Goal: Transaction & Acquisition: Purchase product/service

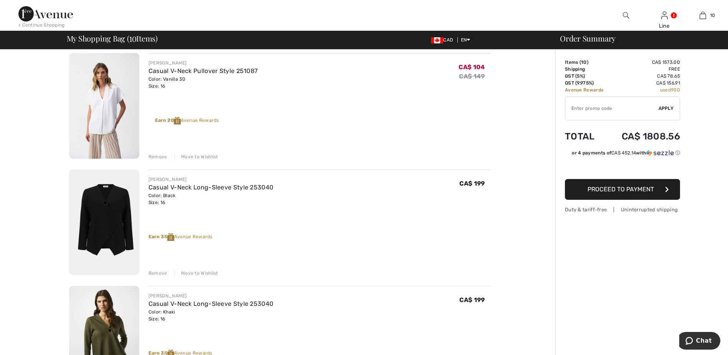
scroll to position [538, 0]
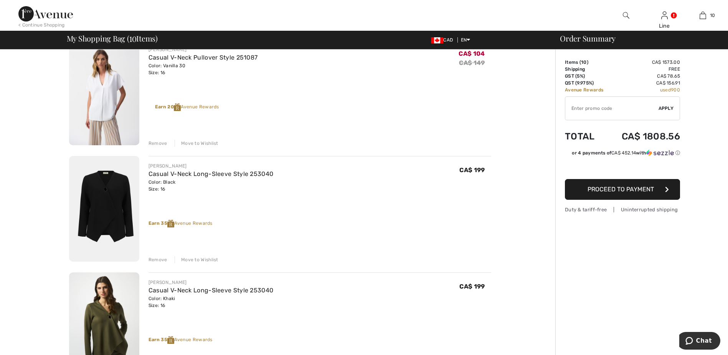
click at [116, 230] on img at bounding box center [104, 209] width 70 height 106
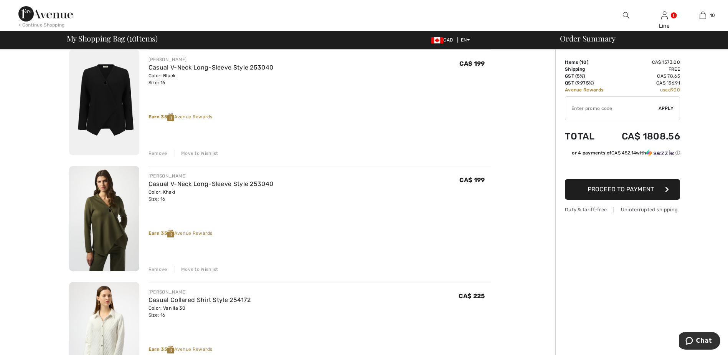
scroll to position [653, 0]
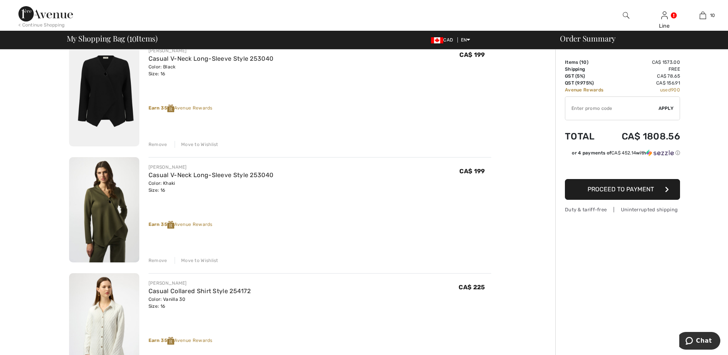
click at [95, 98] on img at bounding box center [104, 94] width 70 height 106
click at [156, 146] on div "Remove" at bounding box center [158, 144] width 19 height 7
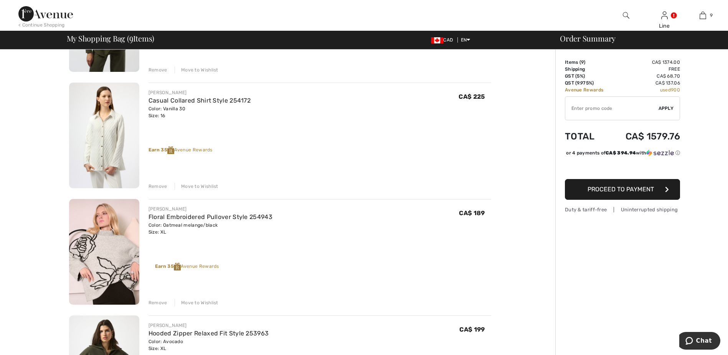
scroll to position [730, 0]
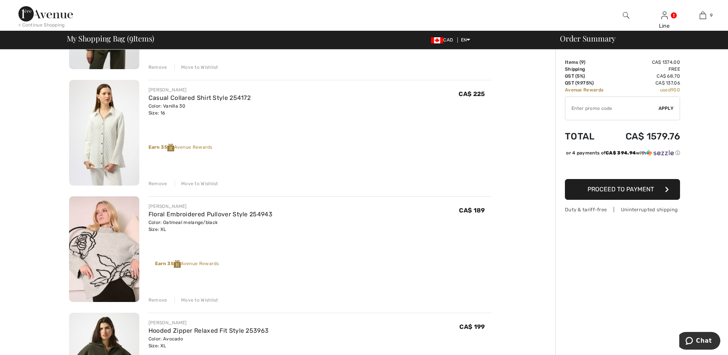
click at [158, 300] on div "Remove" at bounding box center [158, 299] width 19 height 7
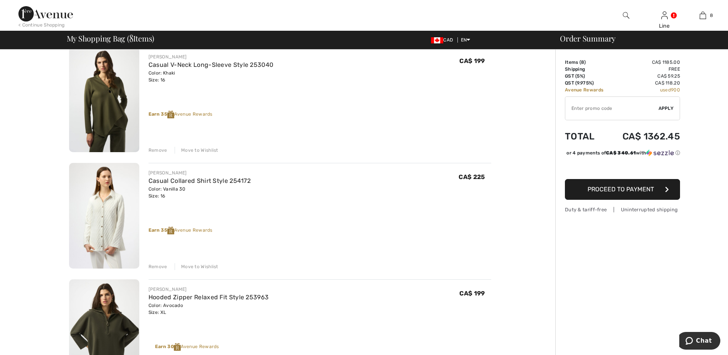
scroll to position [614, 0]
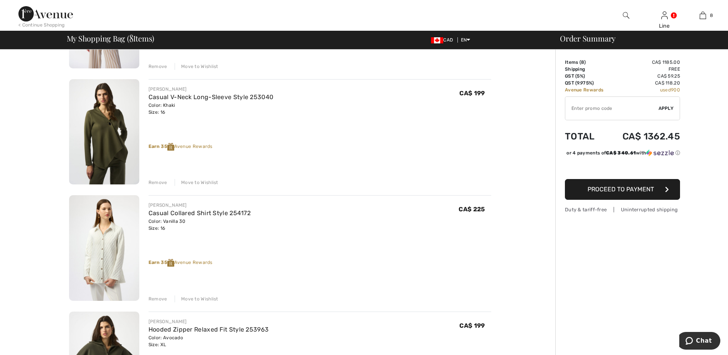
click at [155, 184] on div "Remove" at bounding box center [158, 182] width 19 height 7
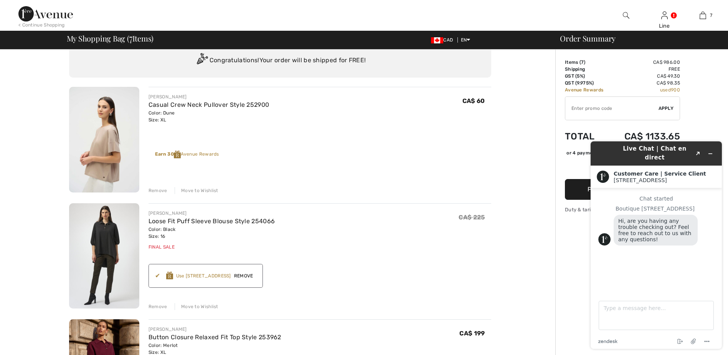
scroll to position [38, 0]
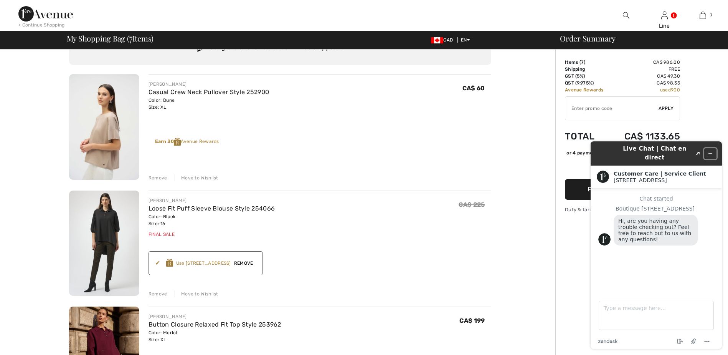
click at [710, 151] on icon "Minimize widget" at bounding box center [710, 153] width 5 height 5
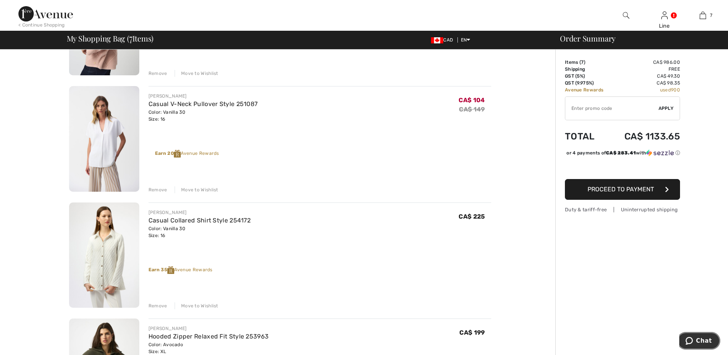
scroll to position [499, 0]
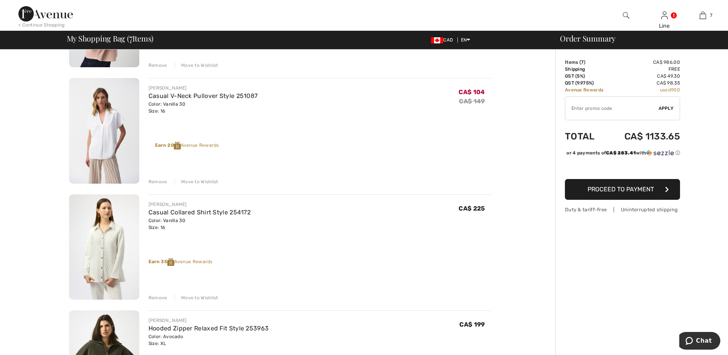
click at [111, 243] on img at bounding box center [104, 247] width 70 height 106
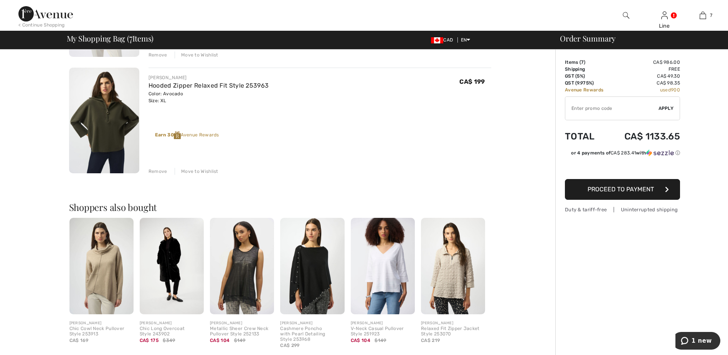
scroll to position [768, 0]
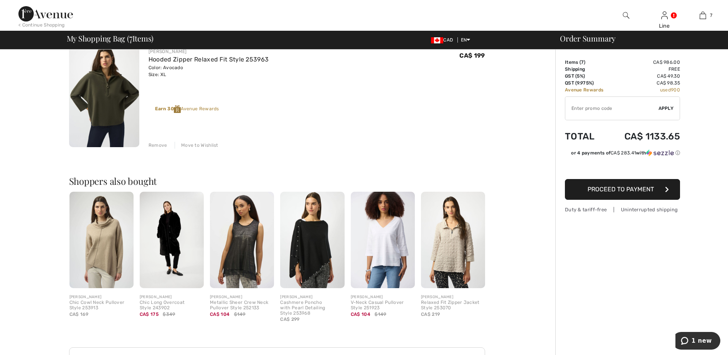
click at [102, 263] on img at bounding box center [102, 240] width 64 height 96
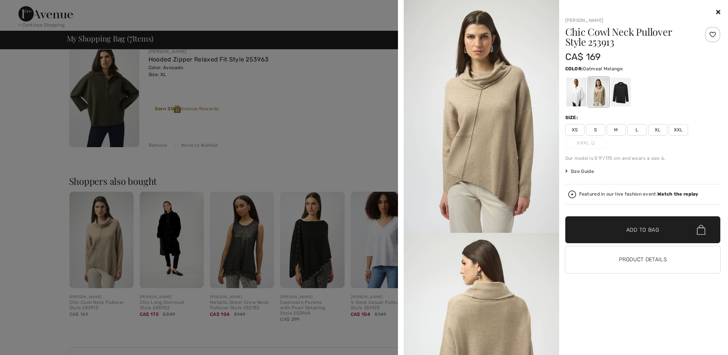
scroll to position [730, 0]
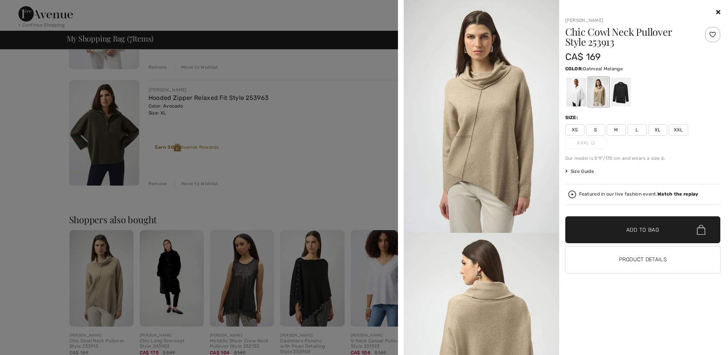
click at [719, 8] on div at bounding box center [644, 12] width 156 height 9
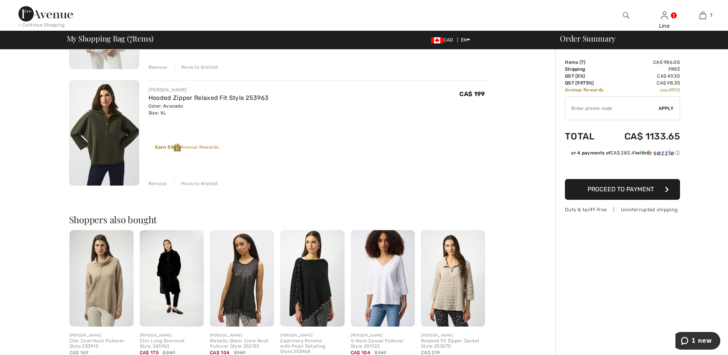
click at [596, 106] on input "TEXT" at bounding box center [612, 108] width 93 height 23
type input "EXTRA20"
click at [667, 109] on span "Apply" at bounding box center [666, 108] width 15 height 7
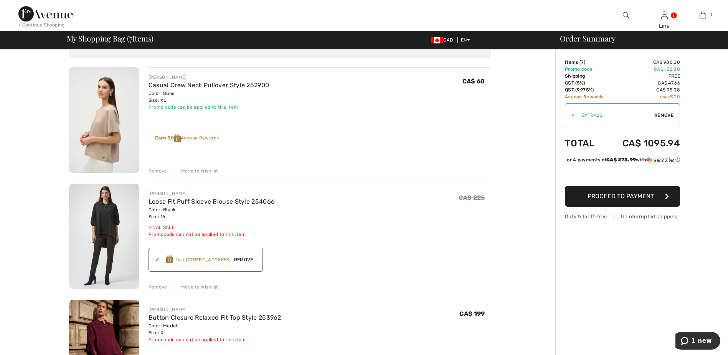
scroll to position [0, 0]
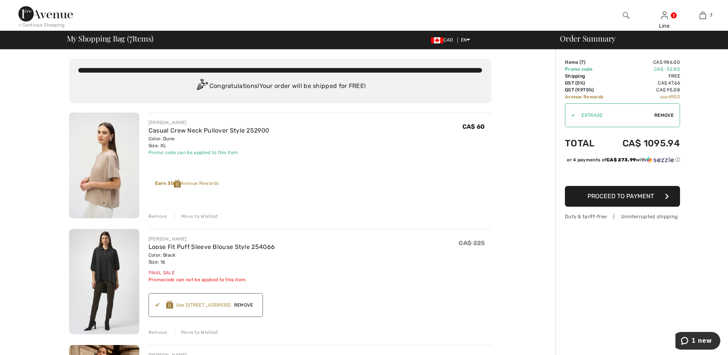
click at [641, 200] on span "Proceed to Payment" at bounding box center [621, 195] width 66 height 7
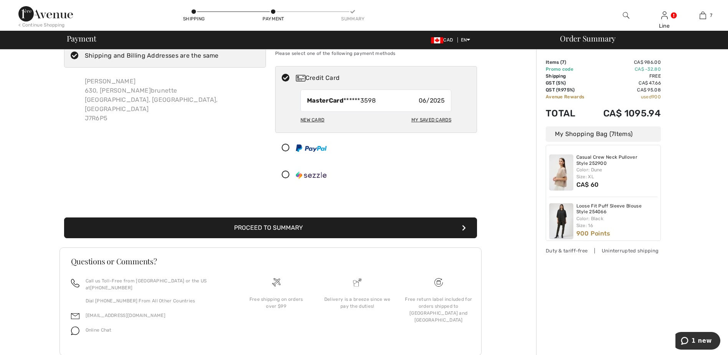
scroll to position [38, 0]
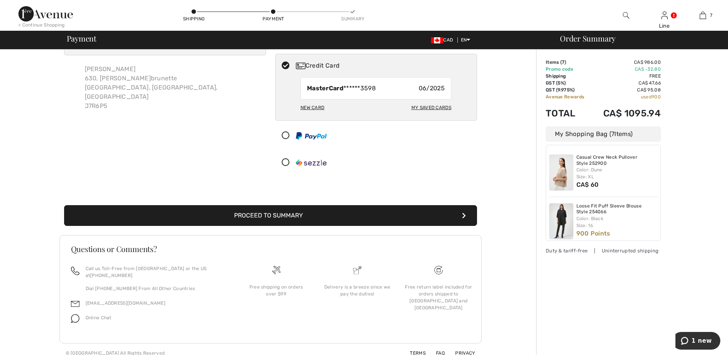
click at [305, 109] on div "New Card" at bounding box center [313, 107] width 24 height 13
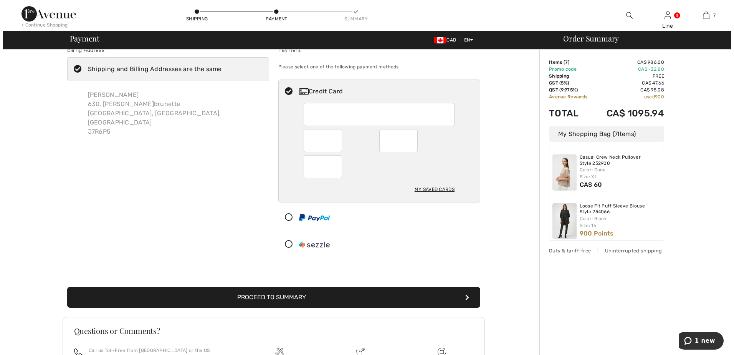
scroll to position [0, 0]
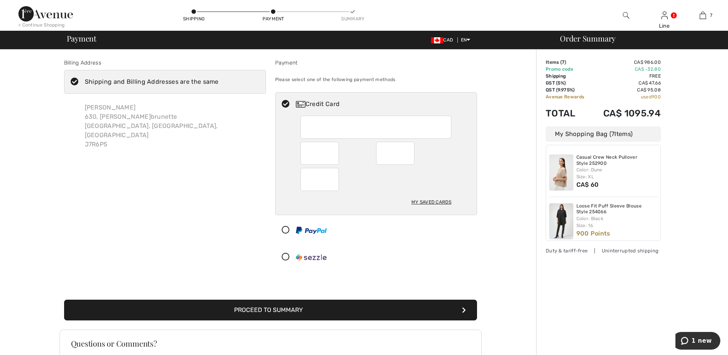
click at [437, 201] on div "My Saved Cards" at bounding box center [432, 201] width 40 height 13
radio input "true"
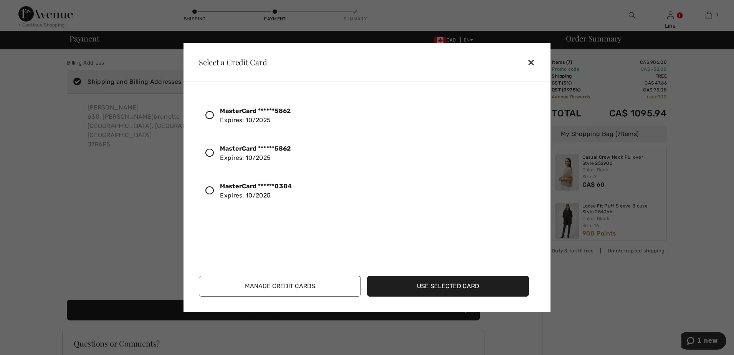
click at [212, 190] on icon at bounding box center [209, 190] width 8 height 8
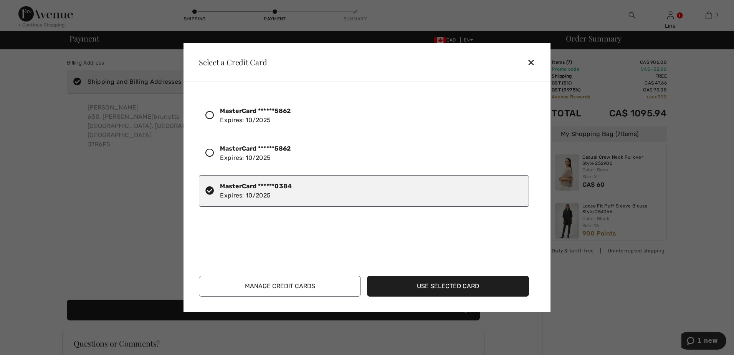
click at [469, 285] on button "Use Selected Card" at bounding box center [448, 286] width 162 height 21
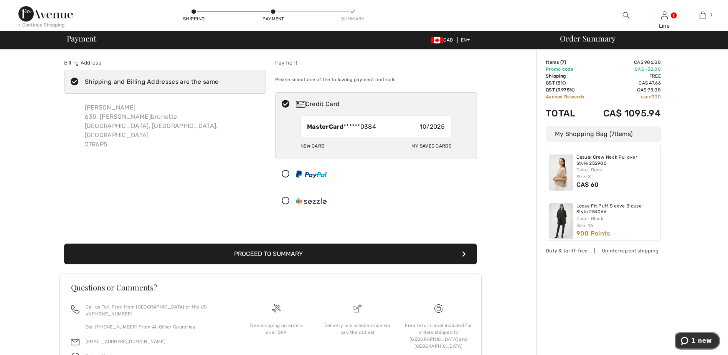
click at [700, 343] on span "1 new" at bounding box center [702, 340] width 20 height 7
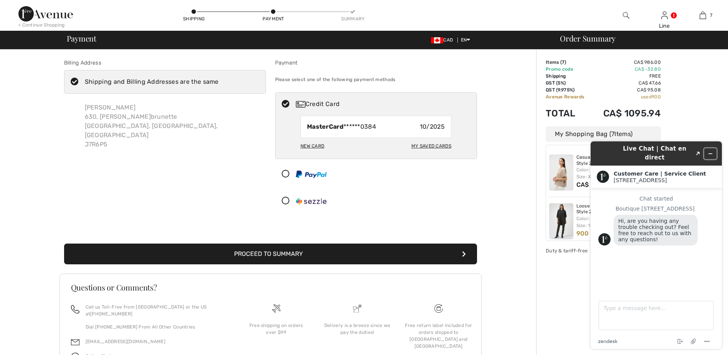
click at [714, 149] on button "Minimize widget" at bounding box center [711, 153] width 12 height 11
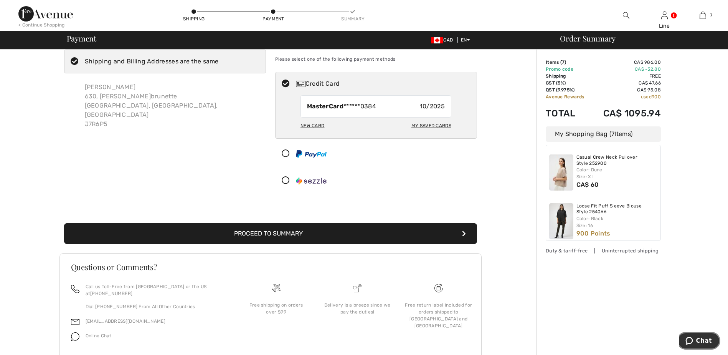
scroll to position [39, 0]
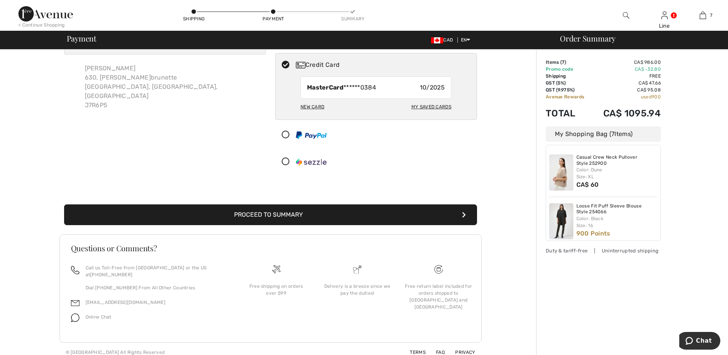
click at [352, 212] on button "Proceed to Summary" at bounding box center [270, 214] width 413 height 21
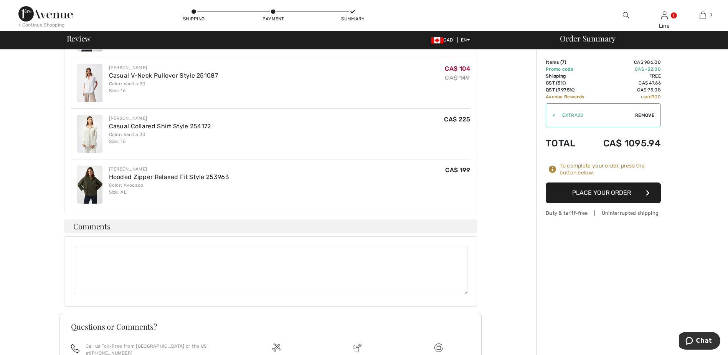
scroll to position [489, 0]
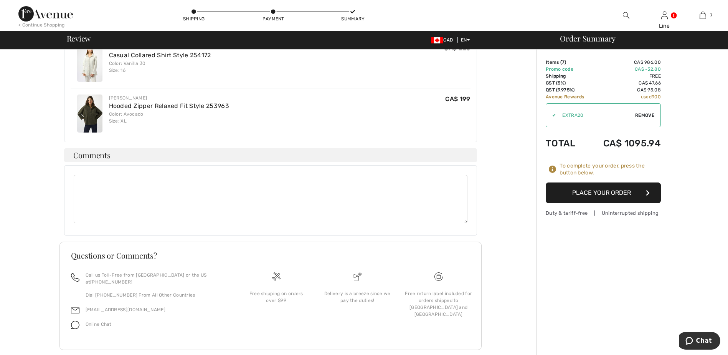
click at [632, 197] on button "Place Your Order" at bounding box center [603, 192] width 115 height 21
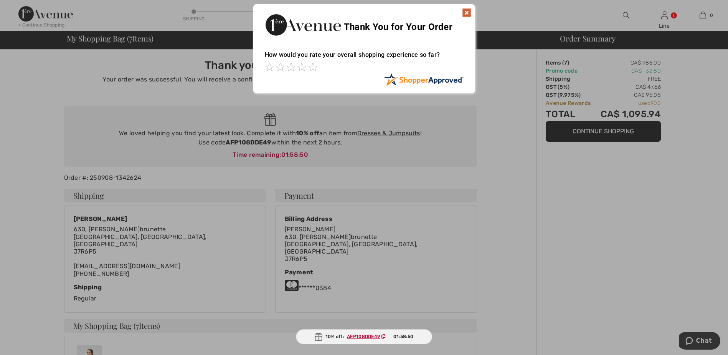
click at [316, 71] on div at bounding box center [364, 67] width 199 height 11
click at [313, 68] on span at bounding box center [312, 66] width 9 height 9
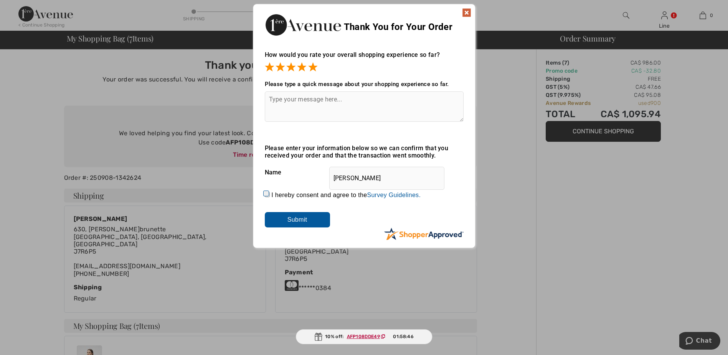
click at [280, 220] on input "Submit" at bounding box center [297, 219] width 65 height 15
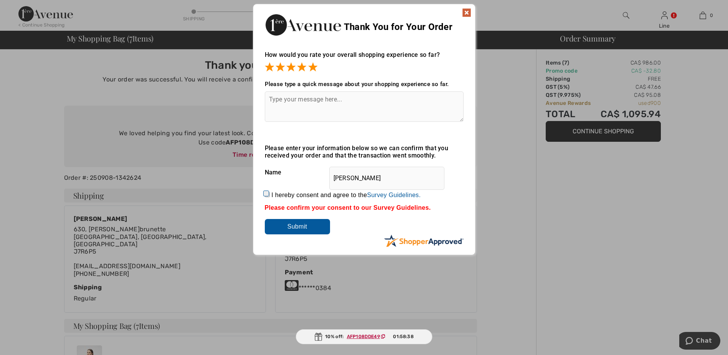
click at [346, 98] on textarea at bounding box center [364, 106] width 199 height 30
type textarea "always perfect"
click at [298, 228] on input "Submit" at bounding box center [297, 226] width 65 height 15
click at [265, 194] on input "I hereby consent and agree to the By submitting a review, you grant permission …" at bounding box center [267, 194] width 5 height 5
checkbox input "true"
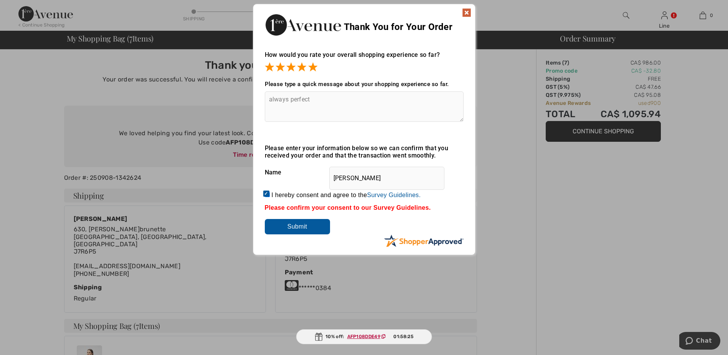
click at [294, 224] on input "Submit" at bounding box center [297, 226] width 65 height 15
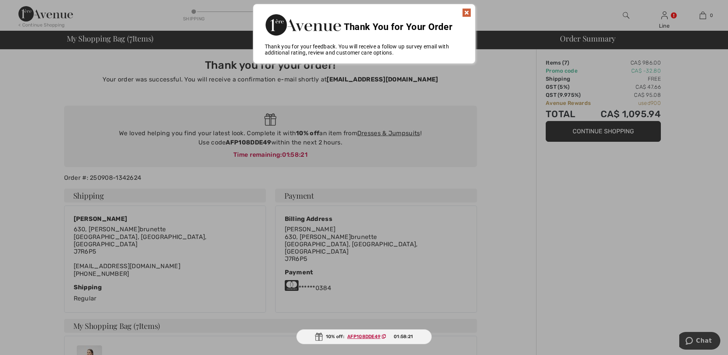
click at [464, 12] on img at bounding box center [466, 12] width 9 height 9
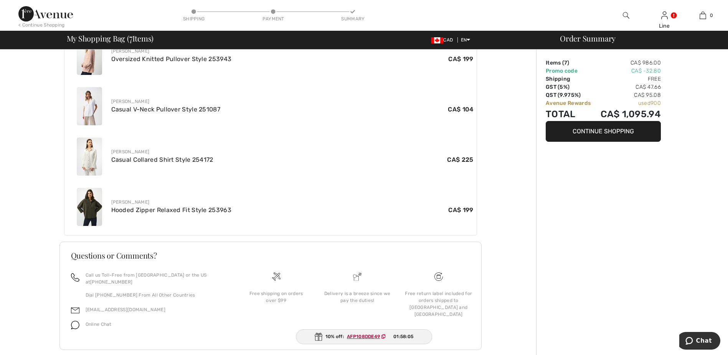
scroll to position [421, 0]
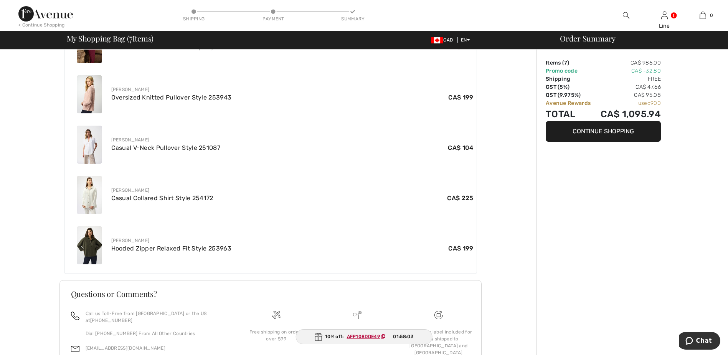
click at [361, 338] on ins "AFP108DDE49" at bounding box center [363, 336] width 33 height 5
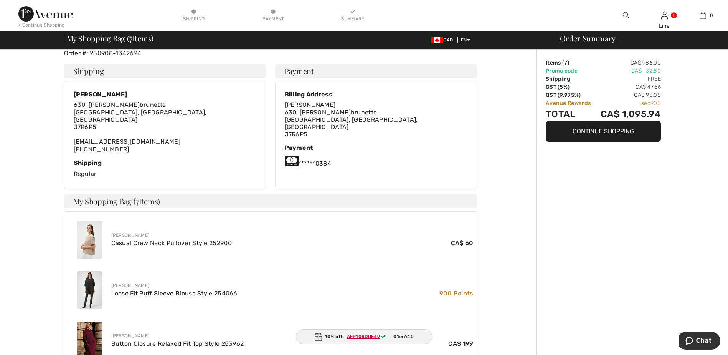
scroll to position [0, 0]
